Goal: Complete application form

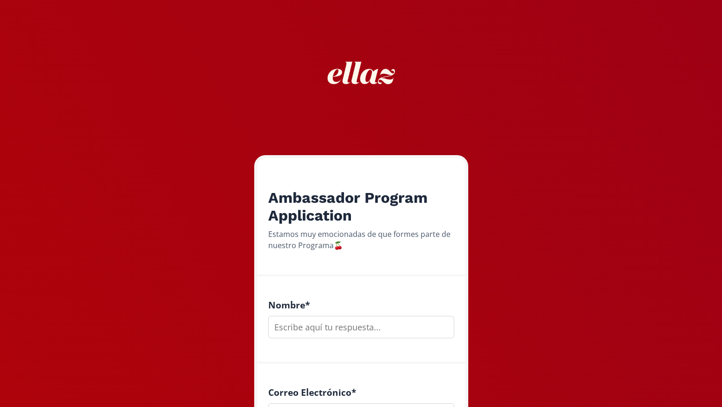
click at [387, 333] on input "text" at bounding box center [361, 327] width 186 height 22
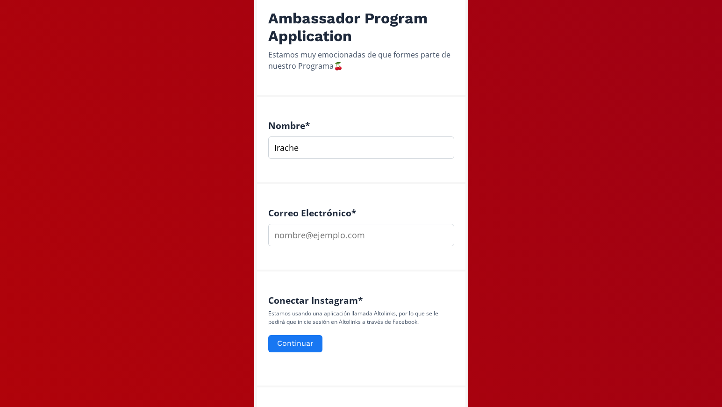
scroll to position [180, 0]
type input "Irache"
click at [378, 232] on input "email" at bounding box center [361, 234] width 186 height 22
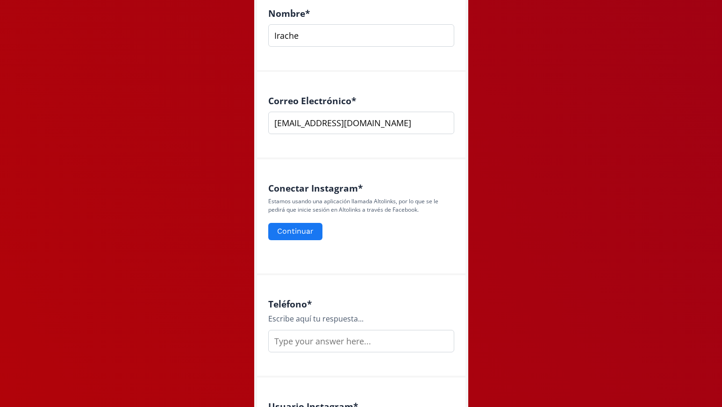
scroll to position [292, 0]
type input "[EMAIL_ADDRESS][DOMAIN_NAME]"
click at [310, 233] on button "Continuar" at bounding box center [295, 231] width 57 height 20
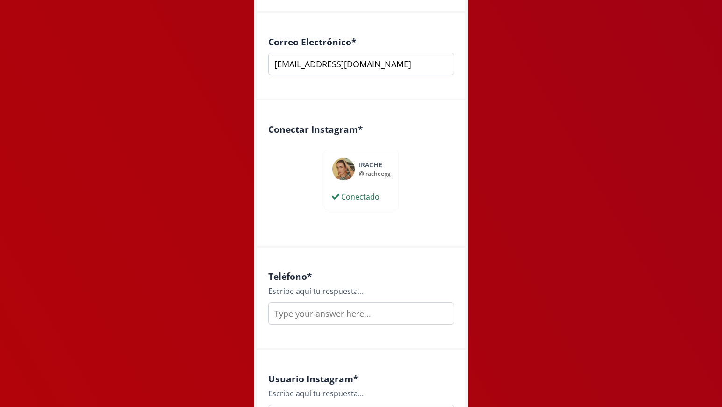
scroll to position [387, 0]
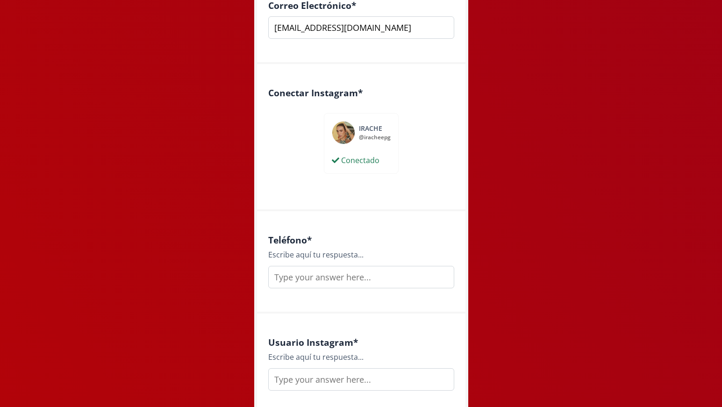
click at [377, 285] on input "text" at bounding box center [361, 277] width 186 height 22
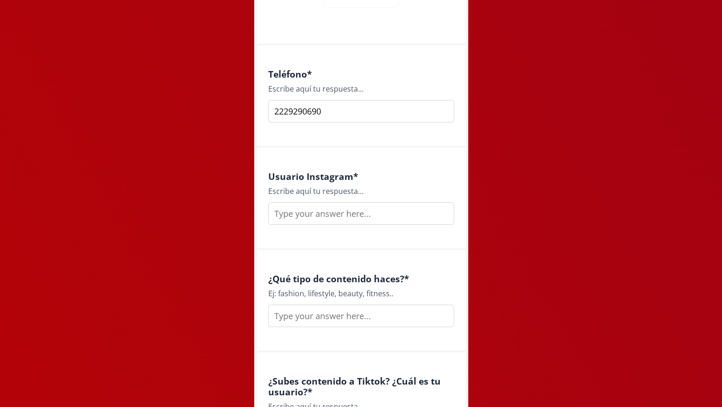
scroll to position [561, 0]
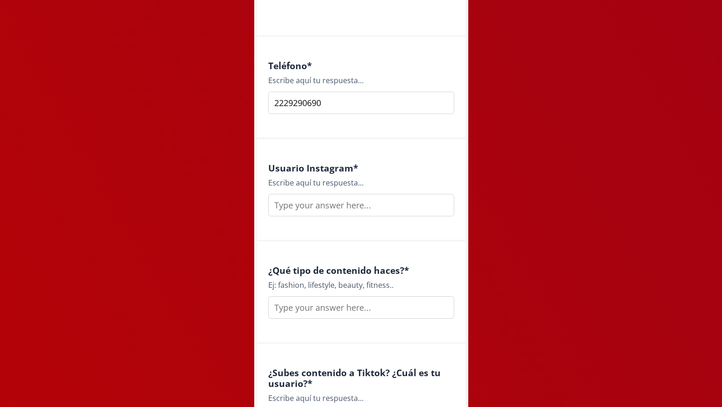
type input "2229290690"
click at [392, 208] on input "text" at bounding box center [361, 205] width 186 height 22
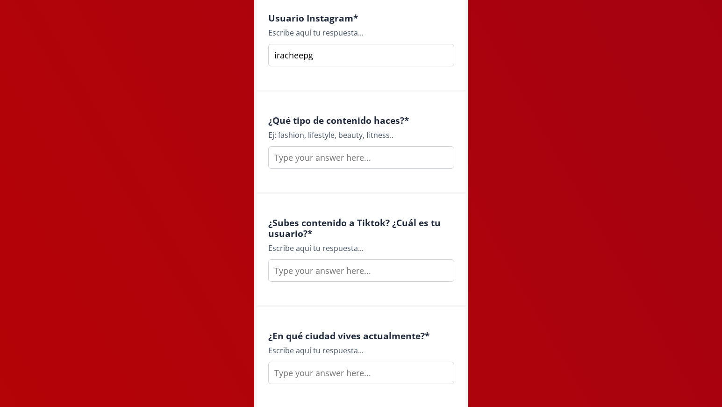
scroll to position [712, 0]
type input "iracheepg"
click at [405, 163] on input "text" at bounding box center [361, 156] width 186 height 22
type input "Lifestyle, fashion, model, unboxing, fitness, excercise"
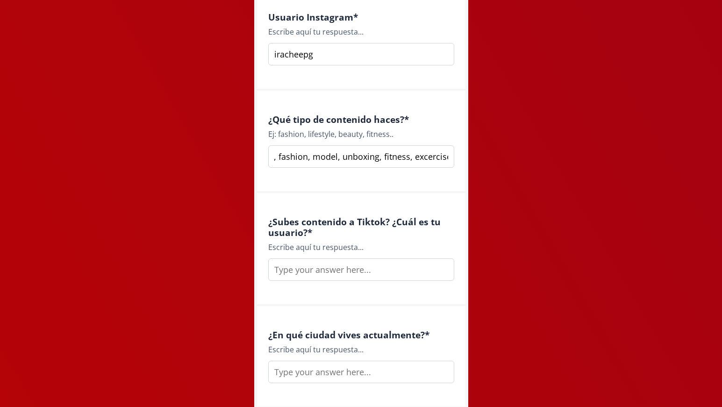
click at [372, 270] on input "text" at bounding box center [361, 269] width 186 height 22
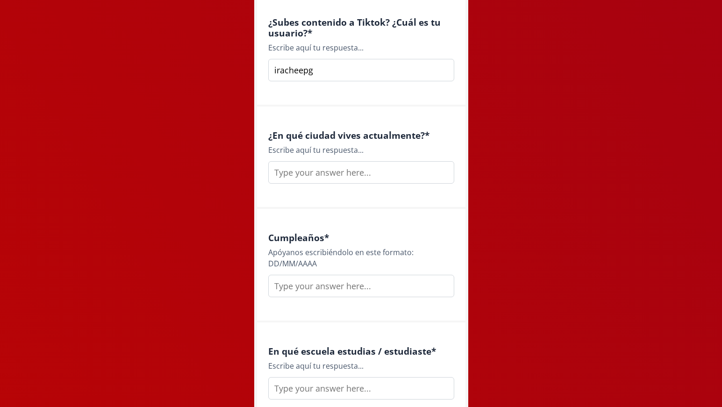
scroll to position [912, 0]
type input "iracheepg"
click at [412, 175] on input "text" at bounding box center [361, 172] width 186 height 22
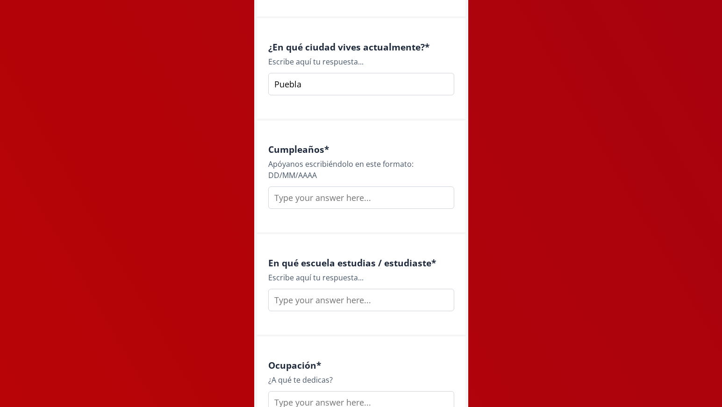
scroll to position [1001, 0]
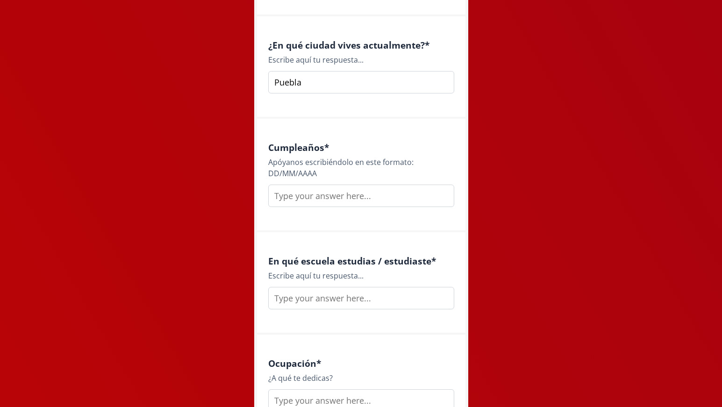
type input "Puebla"
click at [393, 193] on input "text" at bounding box center [361, 195] width 186 height 22
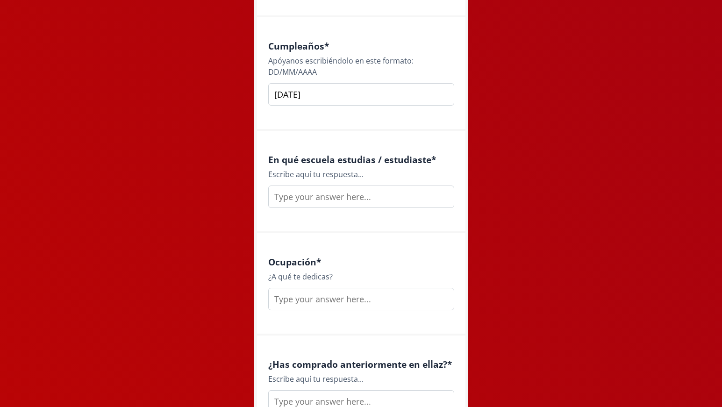
scroll to position [1103, 0]
type input "28/12/2002"
click at [386, 204] on input "text" at bounding box center [361, 196] width 186 height 22
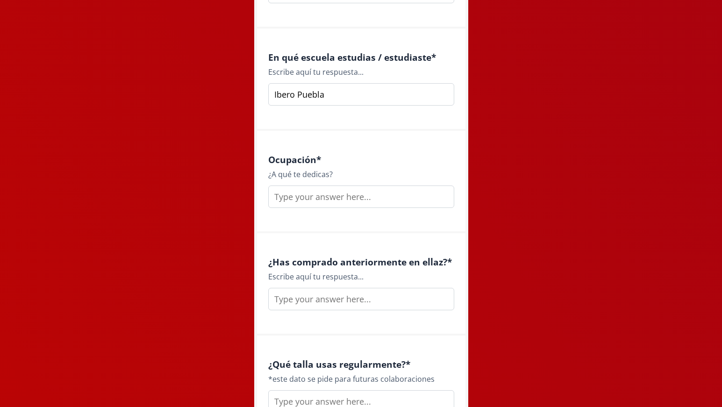
scroll to position [1206, 0]
type input "Ibero Puebla"
click at [379, 198] on input "text" at bounding box center [361, 195] width 186 height 22
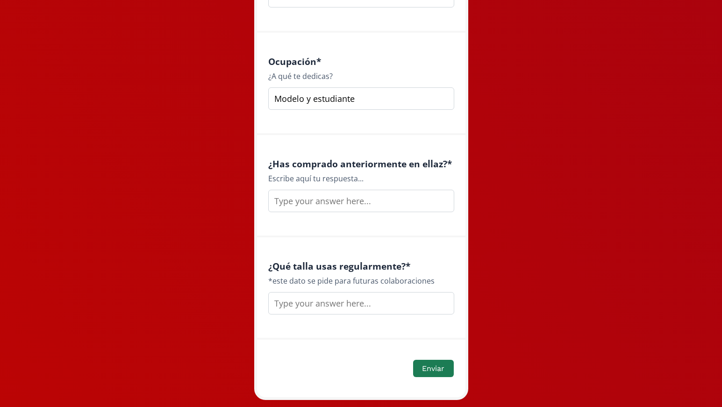
scroll to position [1304, 0]
type input "Modelo y estudiante"
click at [372, 199] on input "text" at bounding box center [361, 200] width 186 height 22
type input "Si, los nippz"
click at [333, 307] on input "text" at bounding box center [361, 302] width 186 height 22
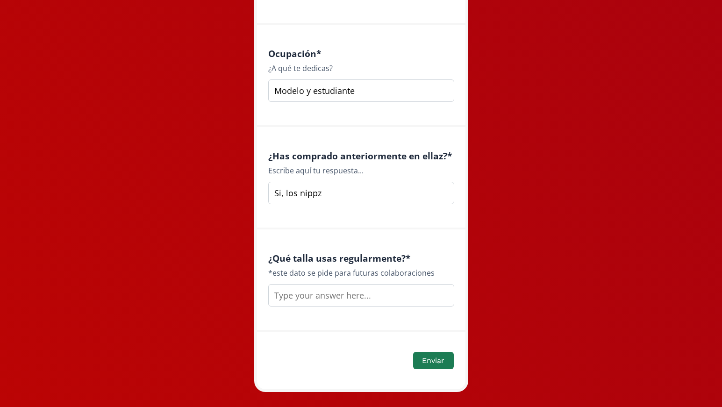
scroll to position [1311, 0]
type input "Small/Mediano"
click at [432, 360] on button "Enviar" at bounding box center [432, 360] width 43 height 20
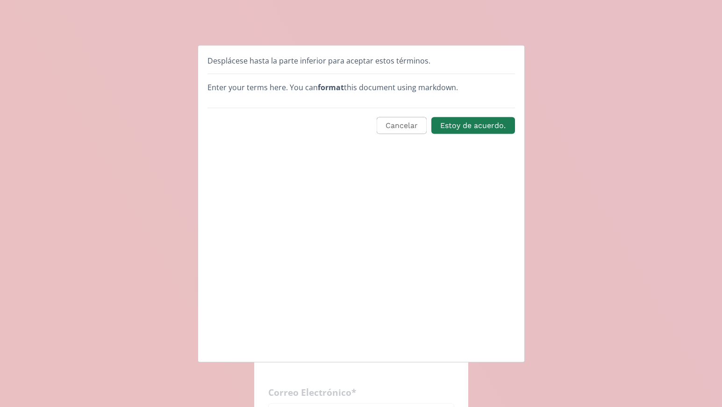
scroll to position [0, 0]
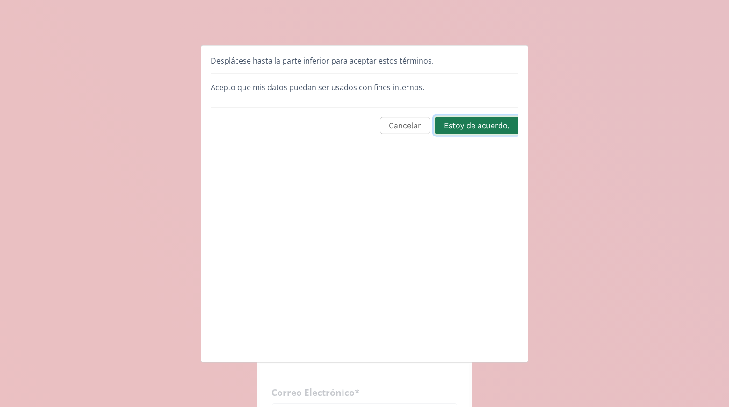
click at [499, 128] on button "Estoy de acuerdo." at bounding box center [476, 125] width 86 height 20
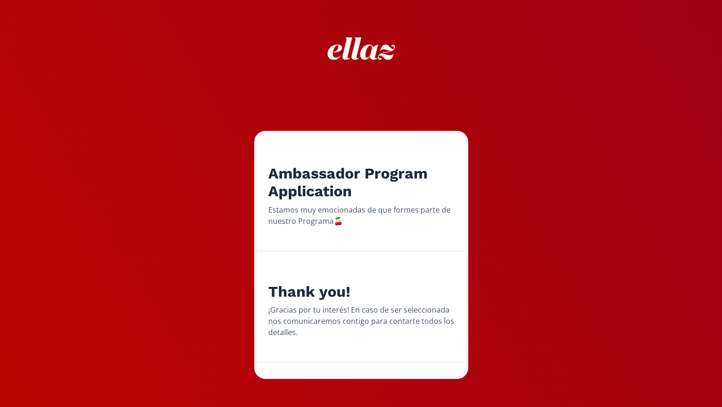
scroll to position [29, 0]
